Goal: Task Accomplishment & Management: Manage account settings

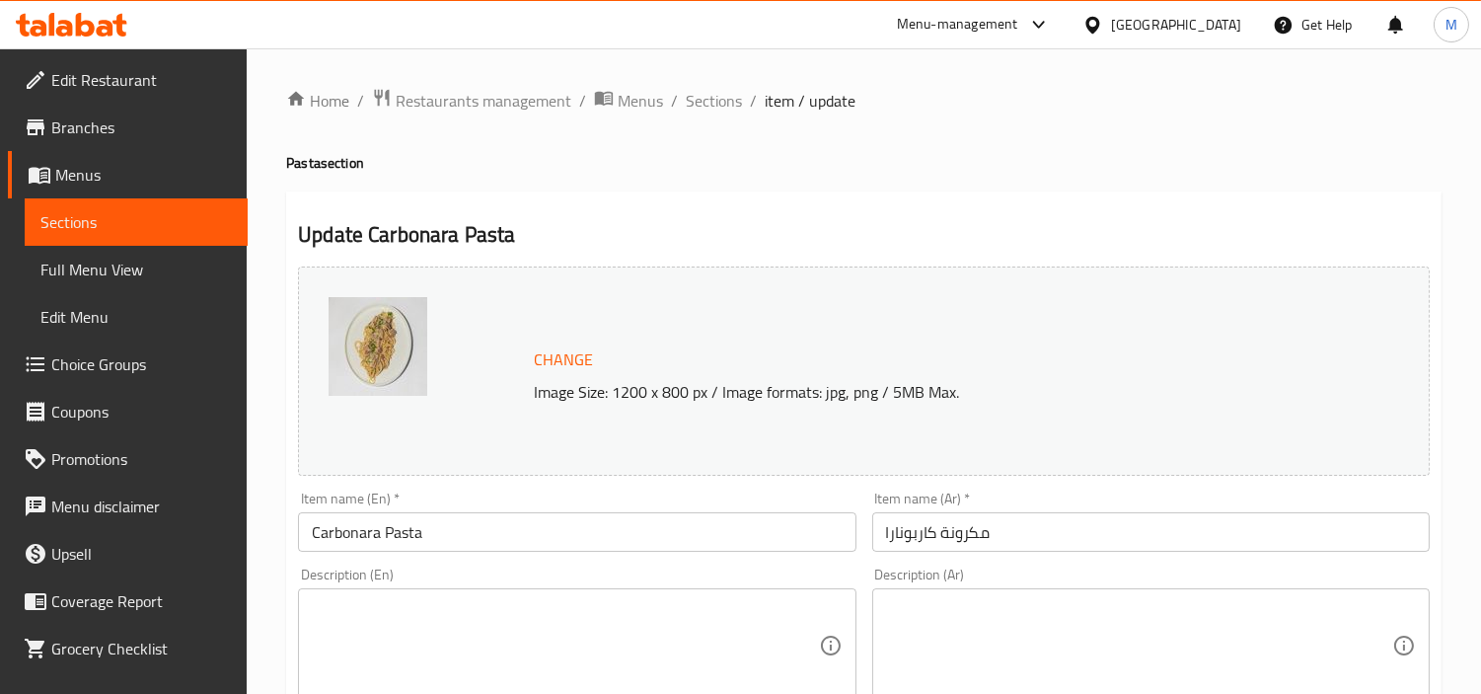
click at [470, 531] on input "Carbonara Pasta" at bounding box center [576, 531] width 557 height 39
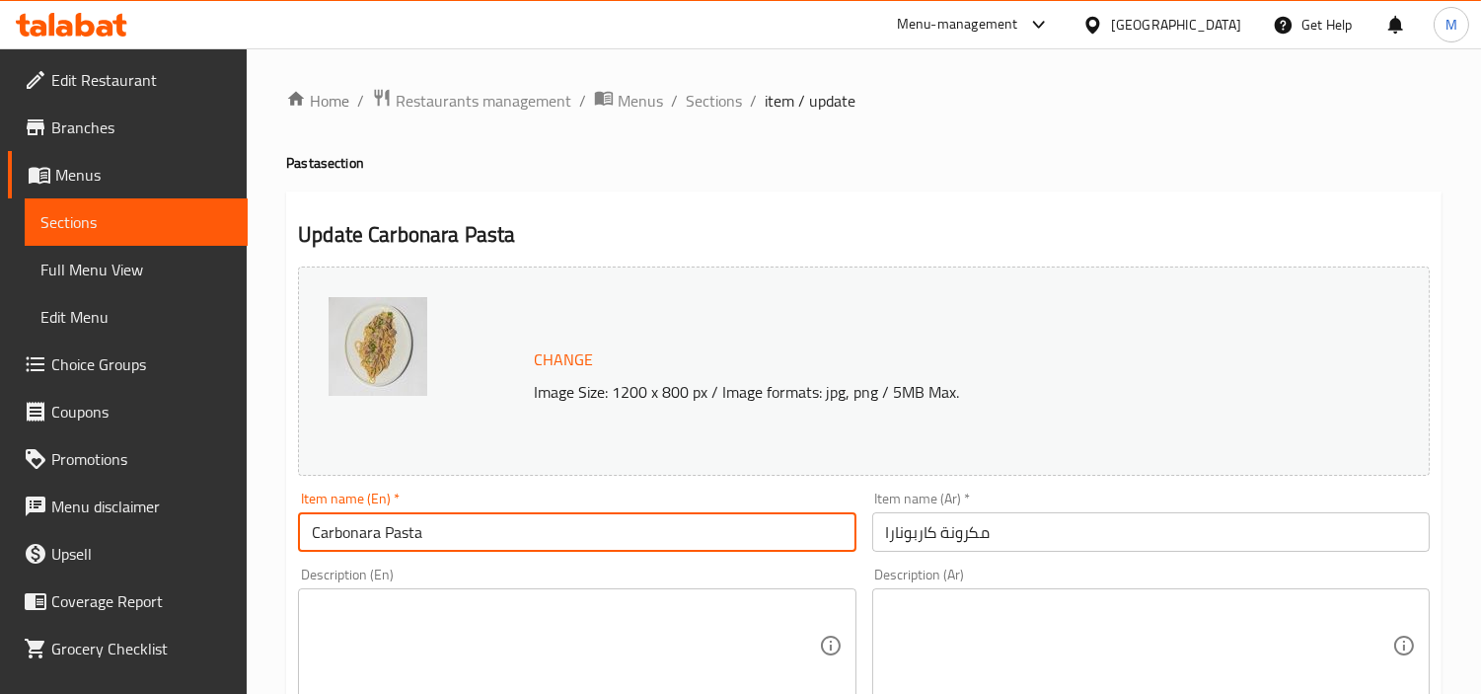
click at [470, 531] on input "Carbonara Pasta" at bounding box center [576, 531] width 557 height 39
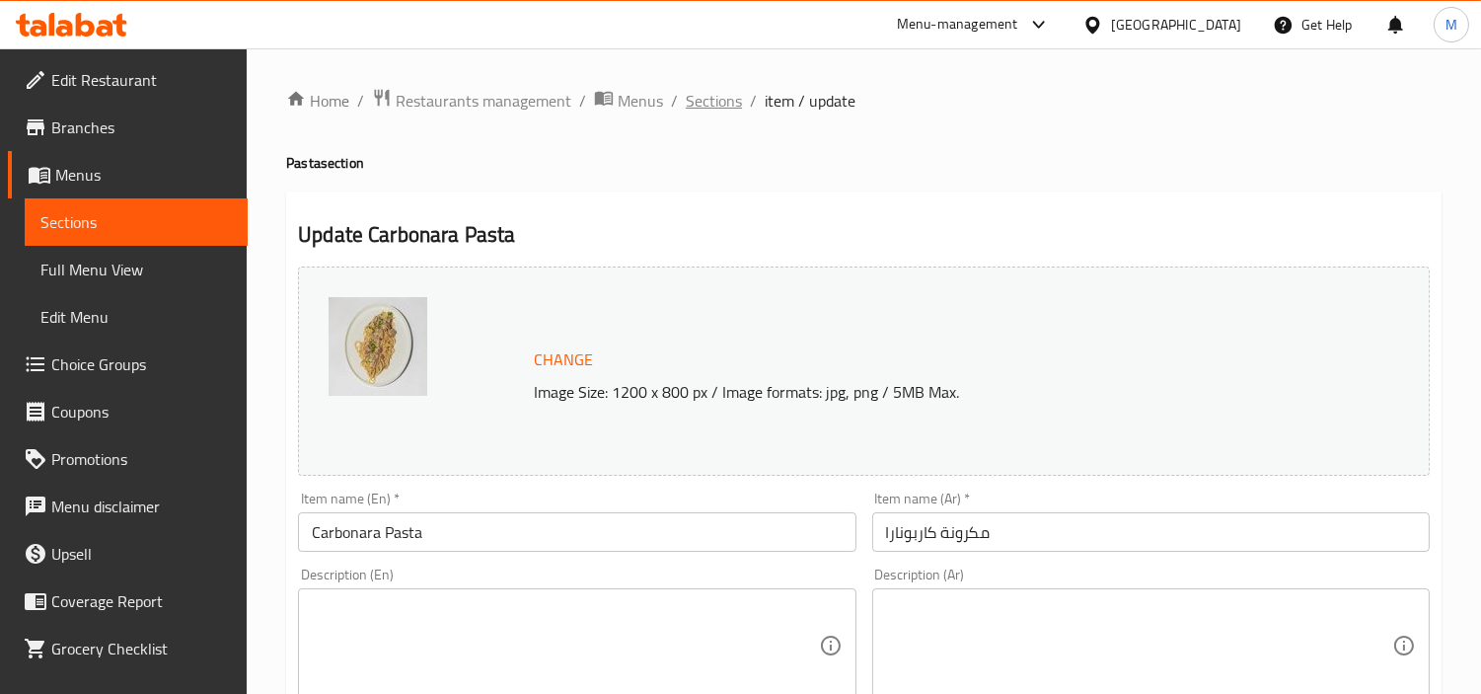
click at [715, 97] on span "Sections" at bounding box center [714, 101] width 56 height 24
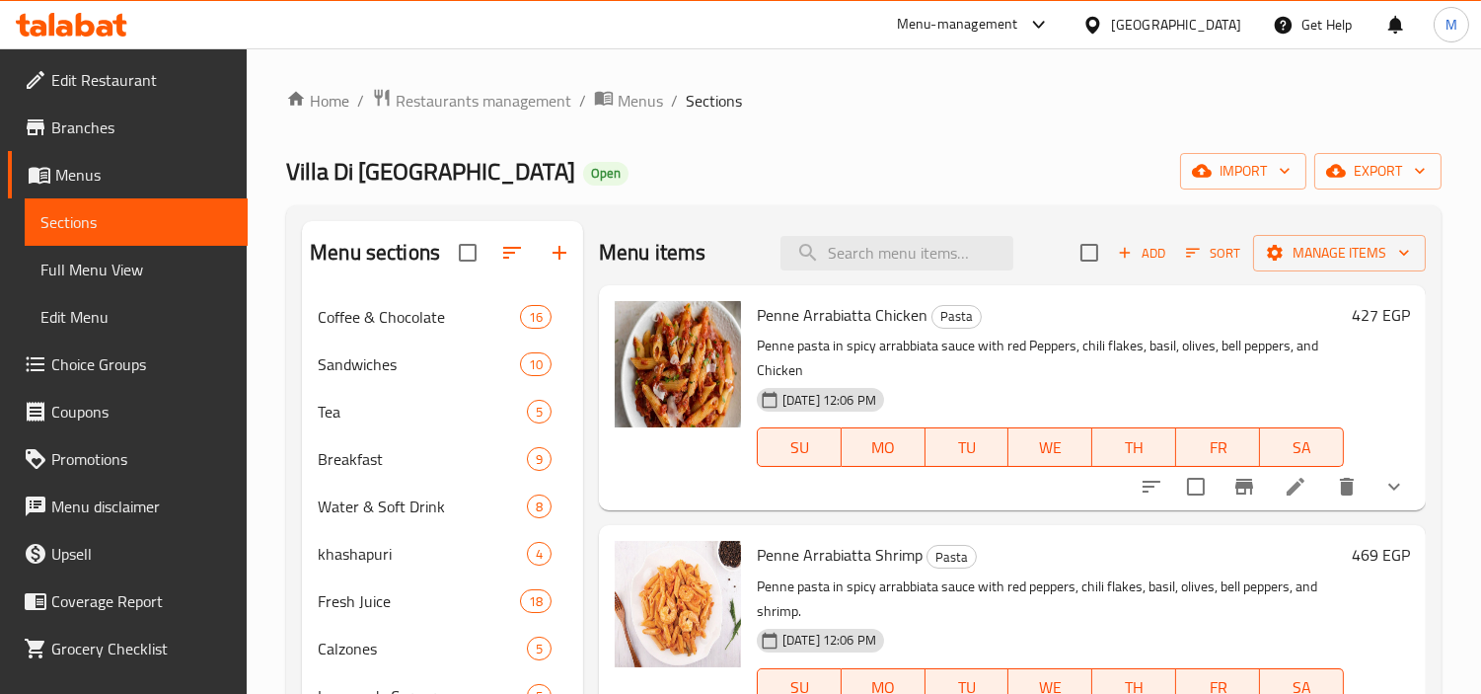
click at [873, 255] on input "search" at bounding box center [896, 253] width 233 height 35
paste input "Carbonara Pasta"
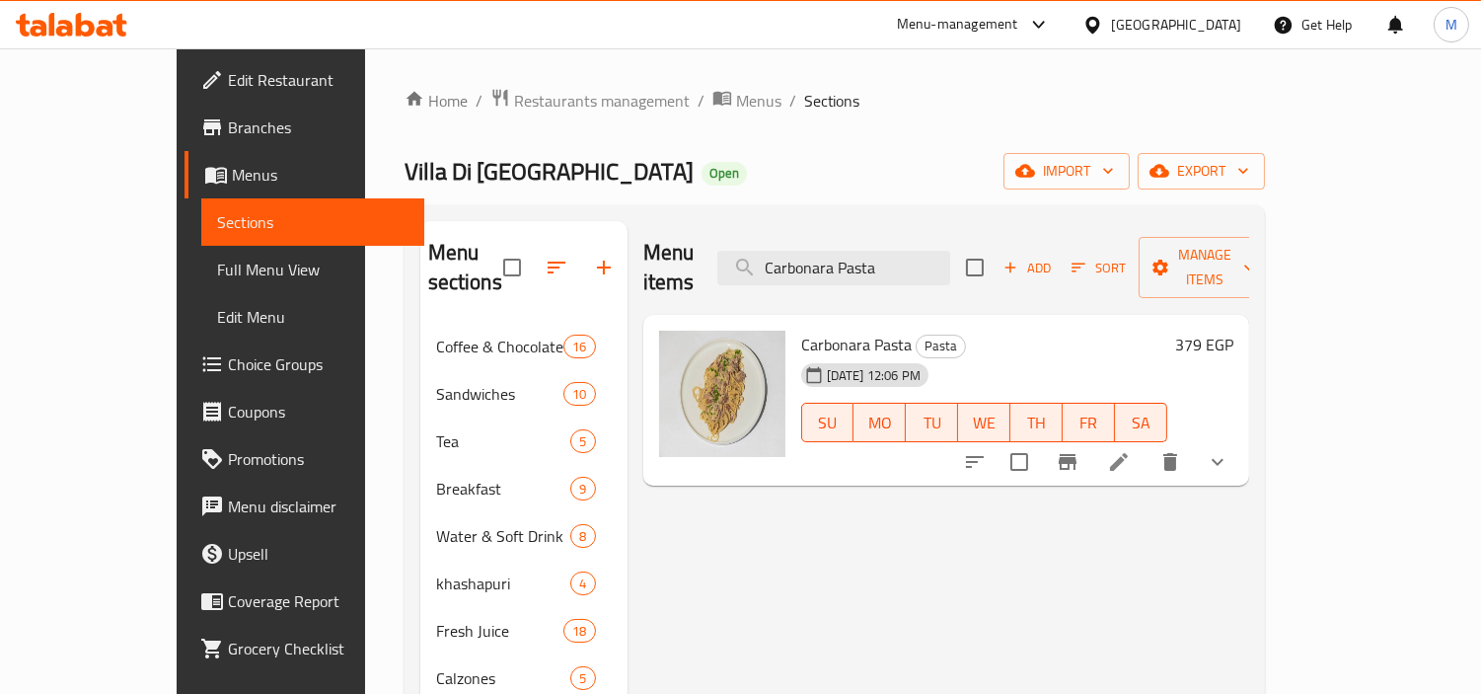
type input "Carbonara Pasta"
click at [1194, 446] on button "delete" at bounding box center [1169, 461] width 47 height 47
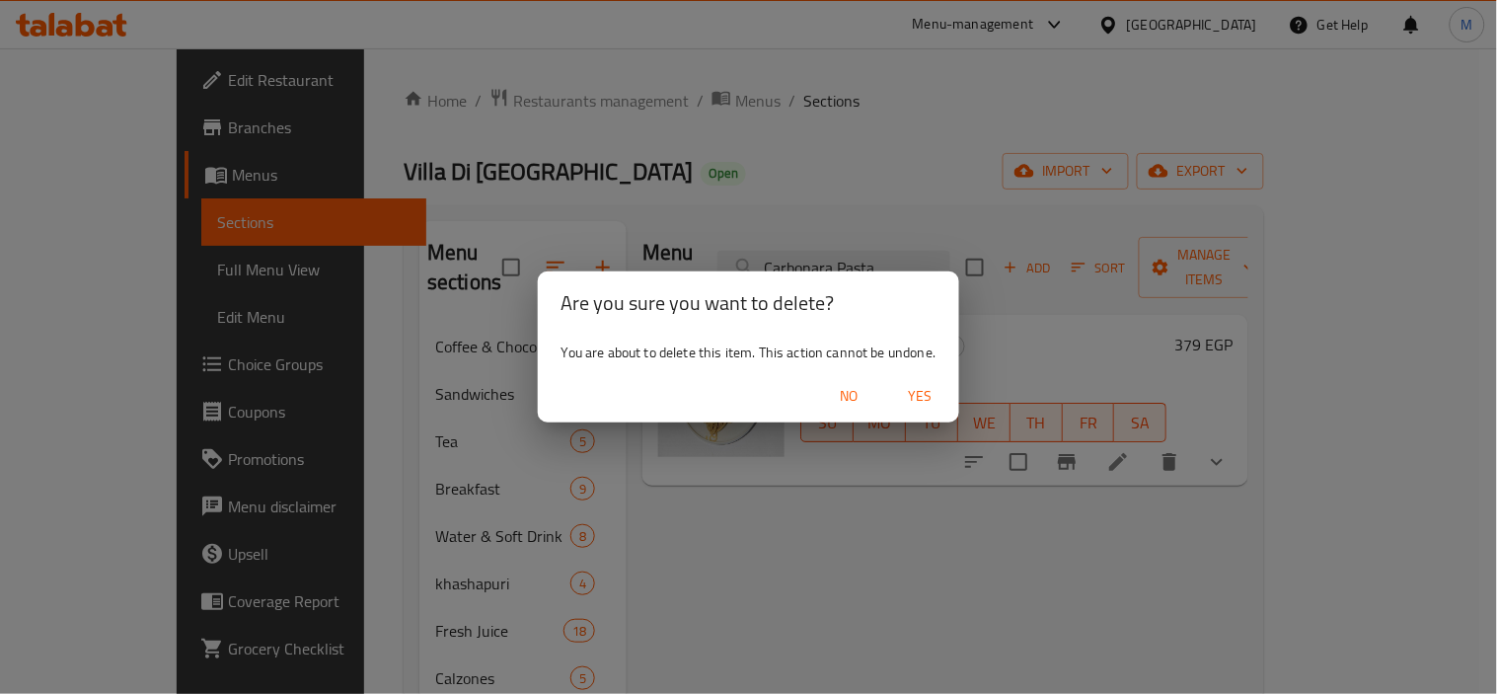
click at [921, 396] on span "Yes" at bounding box center [919, 396] width 47 height 25
